Goal: Task Accomplishment & Management: Use online tool/utility

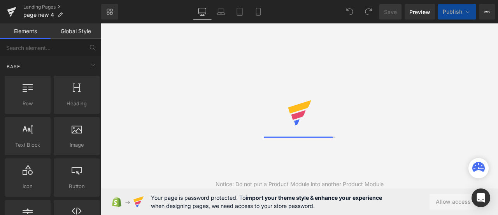
click at [76, 26] on link "Global Style" at bounding box center [76, 31] width 51 height 16
click at [75, 30] on link "Global Style" at bounding box center [76, 31] width 51 height 16
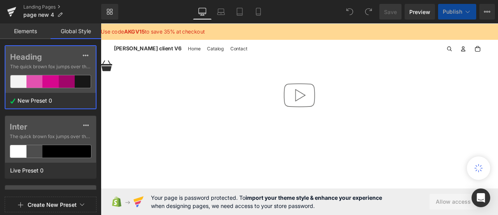
click at [76, 31] on link "Global Style" at bounding box center [76, 31] width 51 height 16
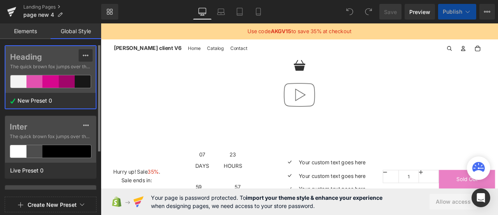
click at [84, 58] on icon at bounding box center [86, 55] width 6 height 6
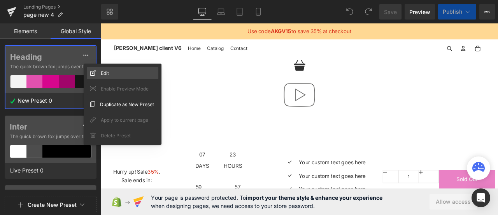
click at [95, 70] on icon at bounding box center [92, 72] width 5 height 5
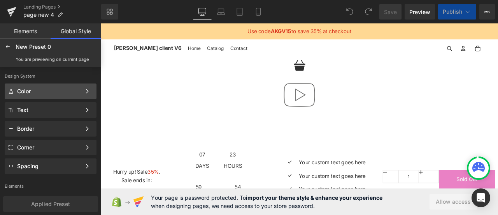
click at [58, 90] on div "Color" at bounding box center [49, 91] width 64 height 6
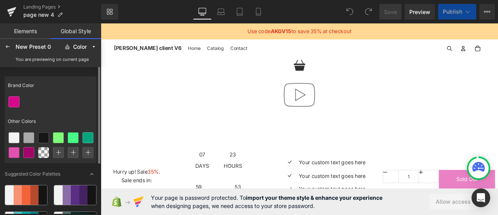
click at [61, 148] on div at bounding box center [58, 152] width 11 height 11
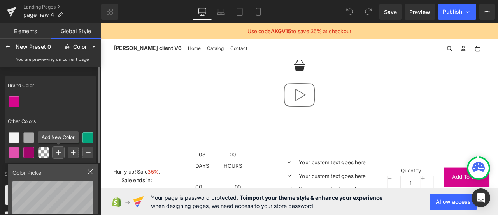
click at [58, 155] on icon at bounding box center [58, 152] width 5 height 5
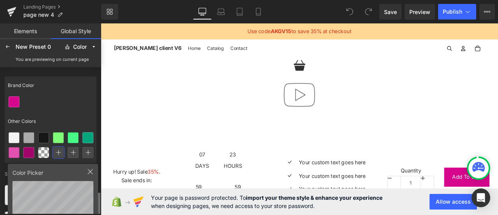
scroll to position [76, 0]
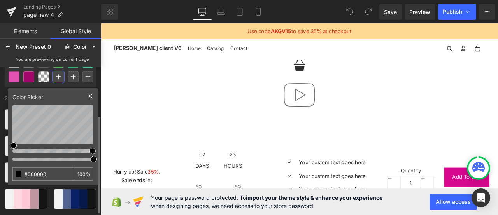
type input "#232323"
click at [6, 59] on div "You are previewing on current page" at bounding box center [51, 59] width 98 height 12
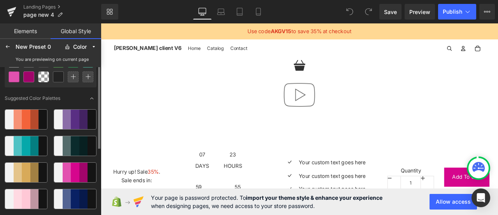
scroll to position [0, 0]
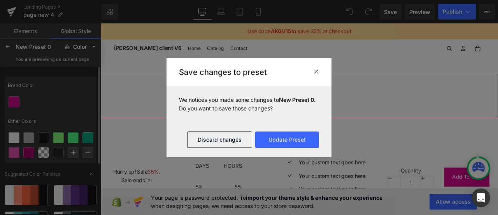
click at [204, 108] on div at bounding box center [336, 109] width 471 height 52
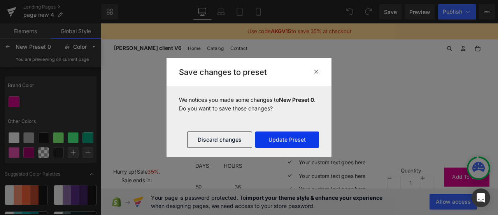
click at [287, 139] on button "Update Preset" at bounding box center [287, 139] width 64 height 16
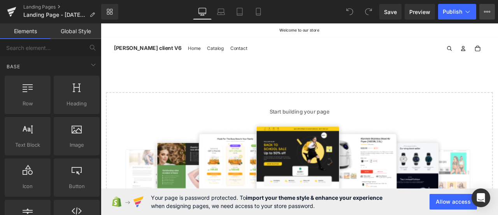
click at [483, 16] on button "View Live Page View with current Template Save Template to Library Schedule Pub…" at bounding box center [488, 12] width 16 height 16
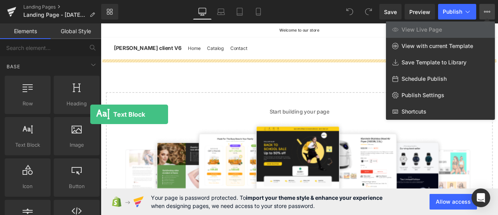
drag, startPoint x: 36, startPoint y: 144, endPoint x: 253, endPoint y: 67, distance: 230.8
click at [253, 67] on div "Text Block You are previewing how the will restyle your page. You can not edit …" at bounding box center [249, 114] width 498 height 228
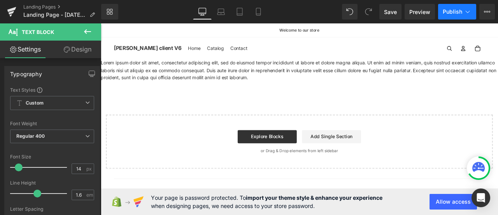
click at [446, 12] on span "Publish" at bounding box center [452, 12] width 19 height 6
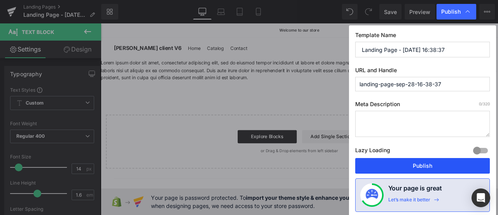
click at [398, 162] on button "Publish" at bounding box center [422, 166] width 135 height 16
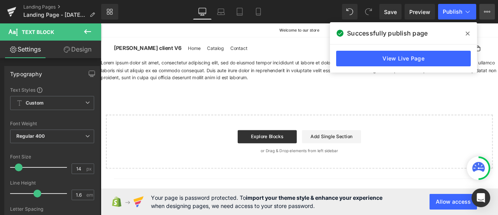
click at [490, 9] on icon at bounding box center [487, 12] width 6 height 6
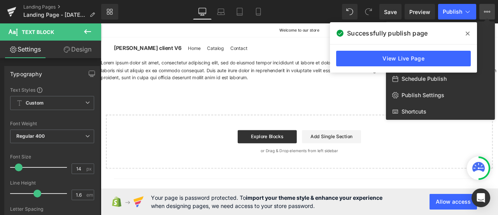
click at [471, 36] on span at bounding box center [468, 33] width 12 height 12
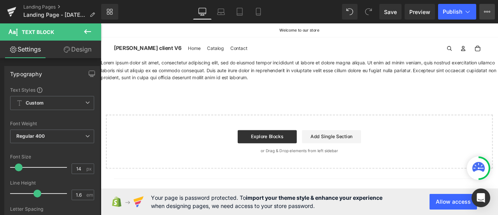
click at [487, 15] on button "View Live Page View with current Template Save Template to Library Schedule Pub…" at bounding box center [488, 12] width 16 height 16
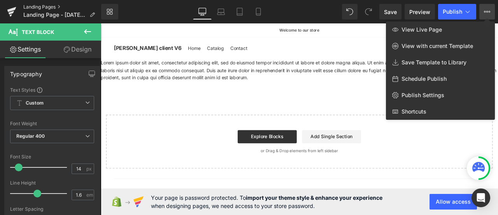
click at [44, 7] on link "Landing Pages" at bounding box center [62, 7] width 78 height 6
